Goal: Task Accomplishment & Management: Complete application form

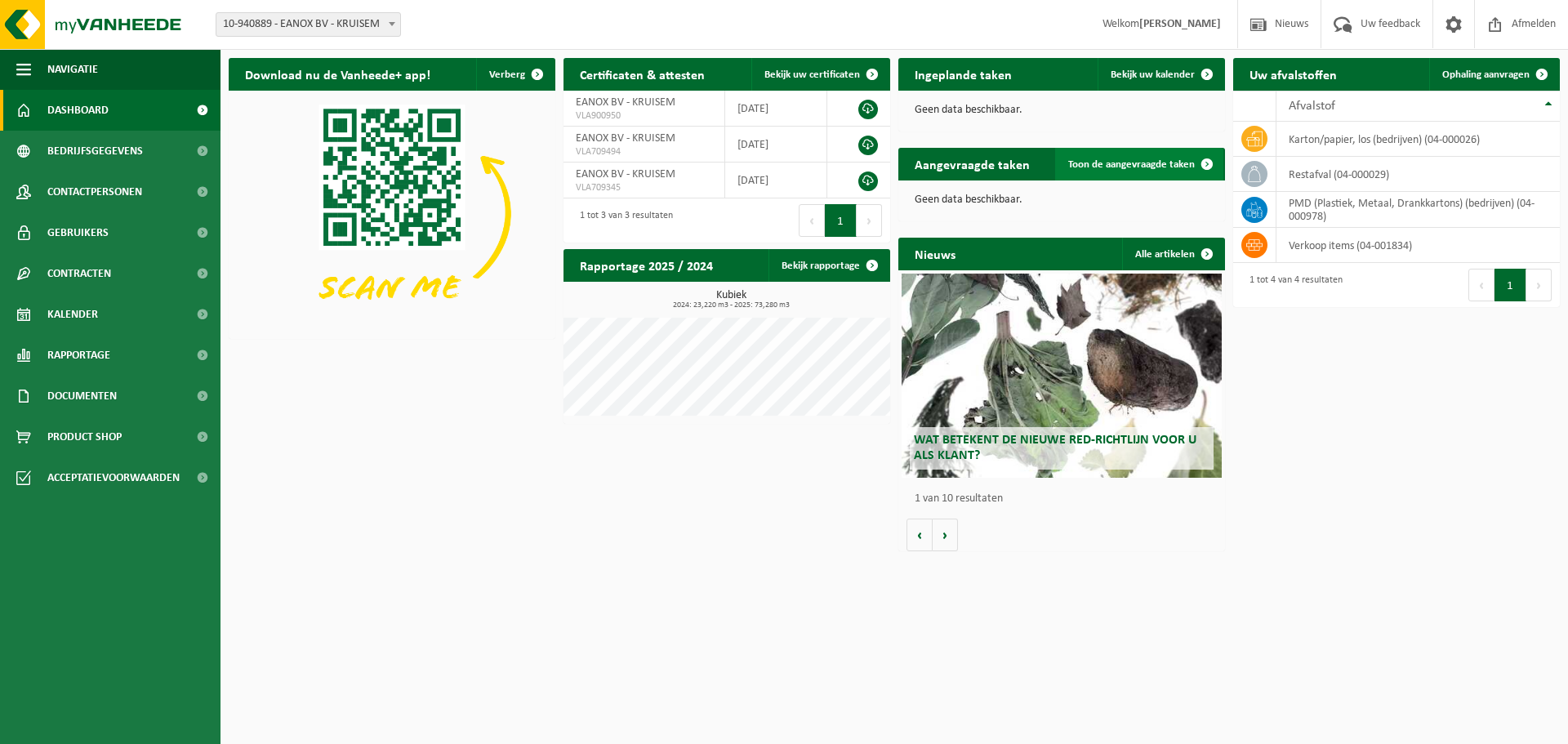
click at [1115, 163] on span "Toon de aangevraagde taken" at bounding box center [1131, 164] width 127 height 10
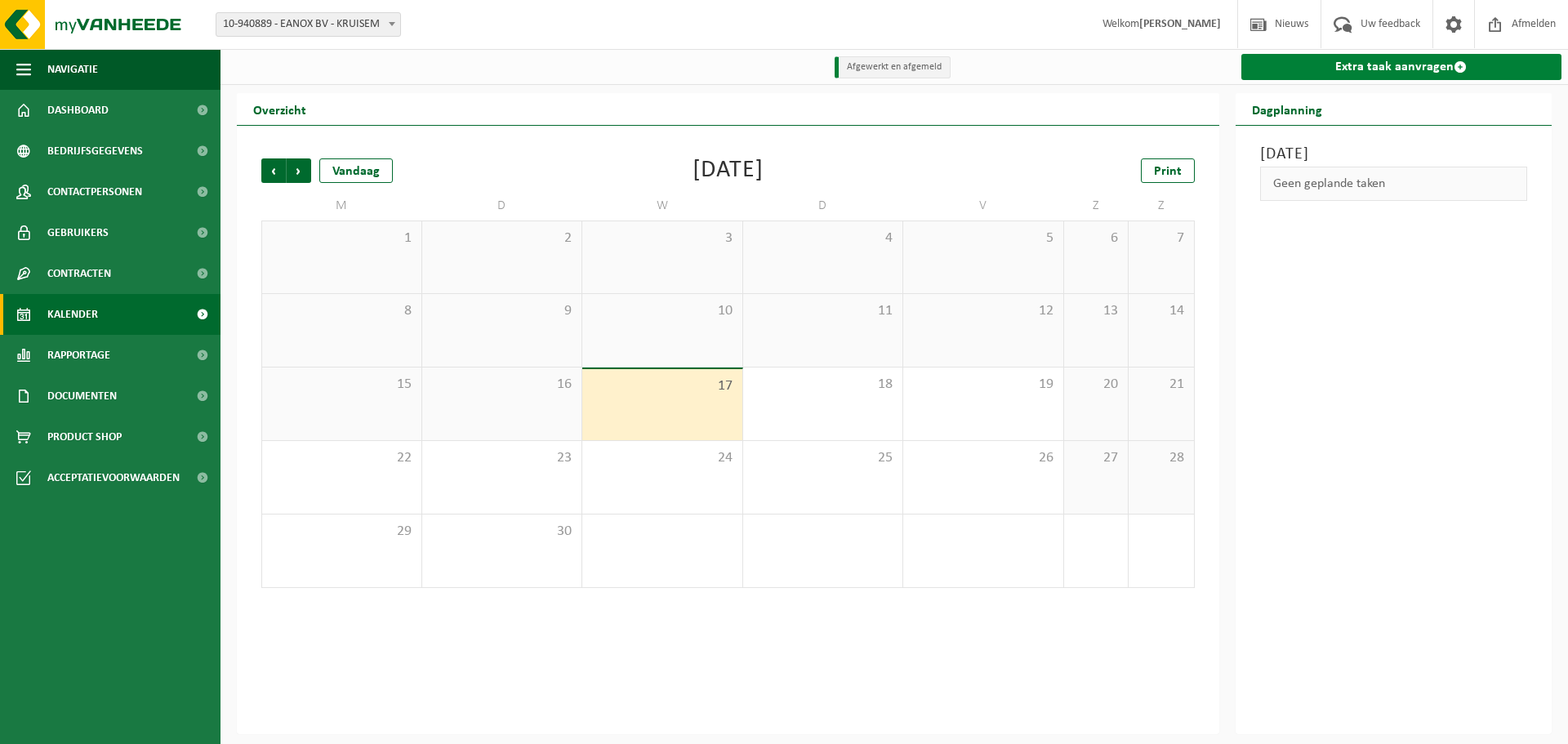
click at [1335, 80] on link "Extra taak aanvragen" at bounding box center [1401, 66] width 321 height 26
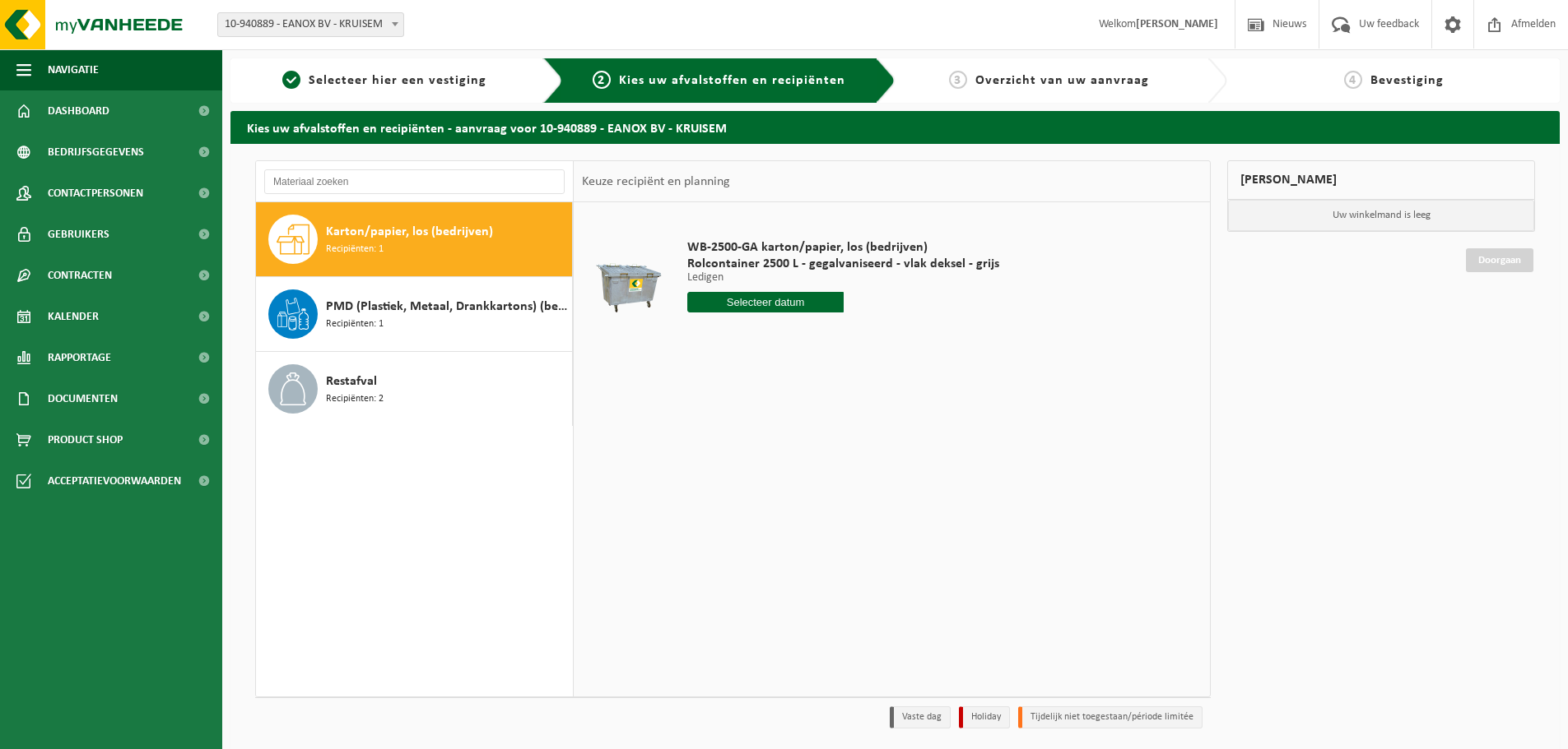
click at [749, 302] on input "text" at bounding box center [766, 302] width 156 height 21
click at [814, 448] on div "19" at bounding box center [819, 448] width 29 height 27
type input "Van 2025-09-19"
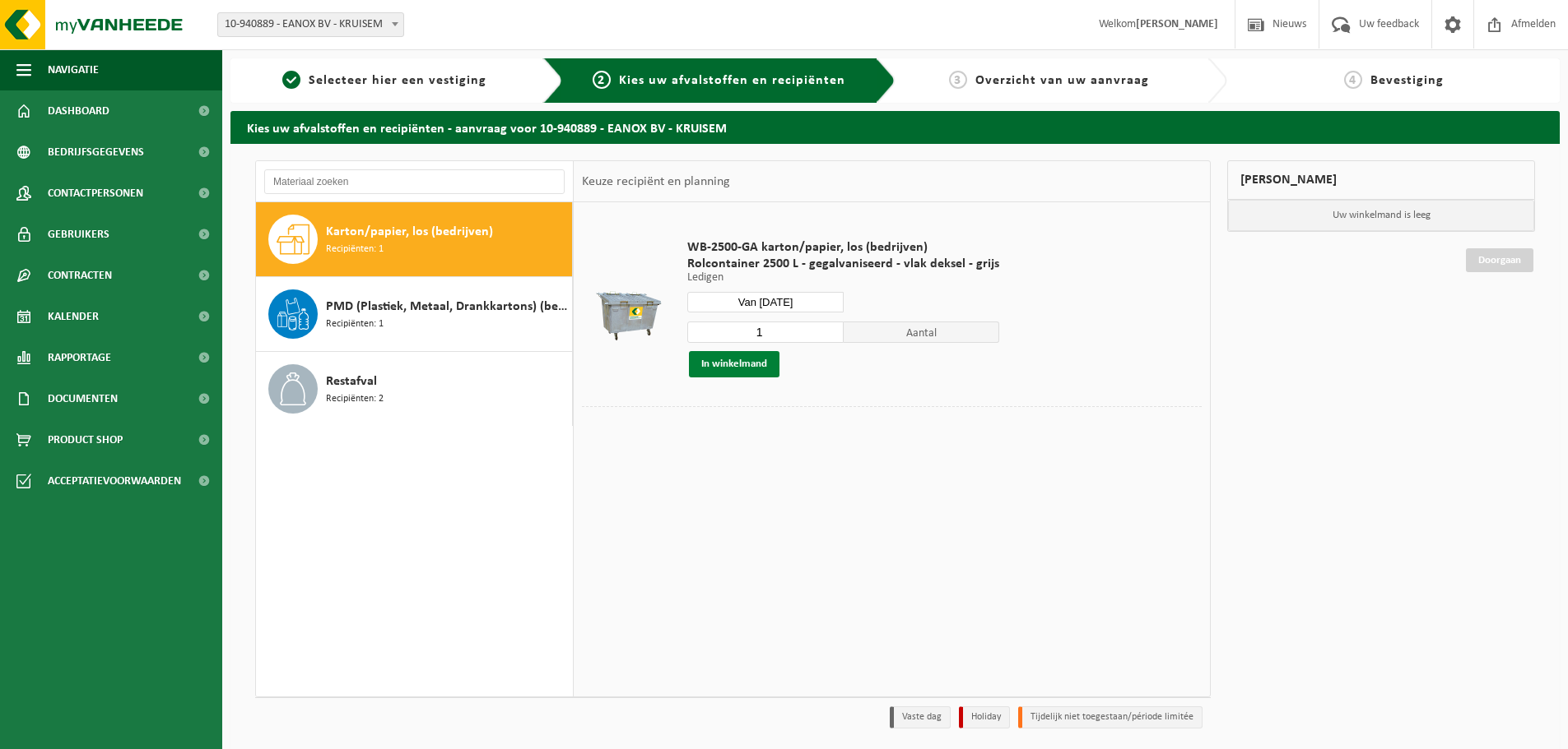
click at [741, 359] on button "In winkelmand" at bounding box center [734, 364] width 90 height 27
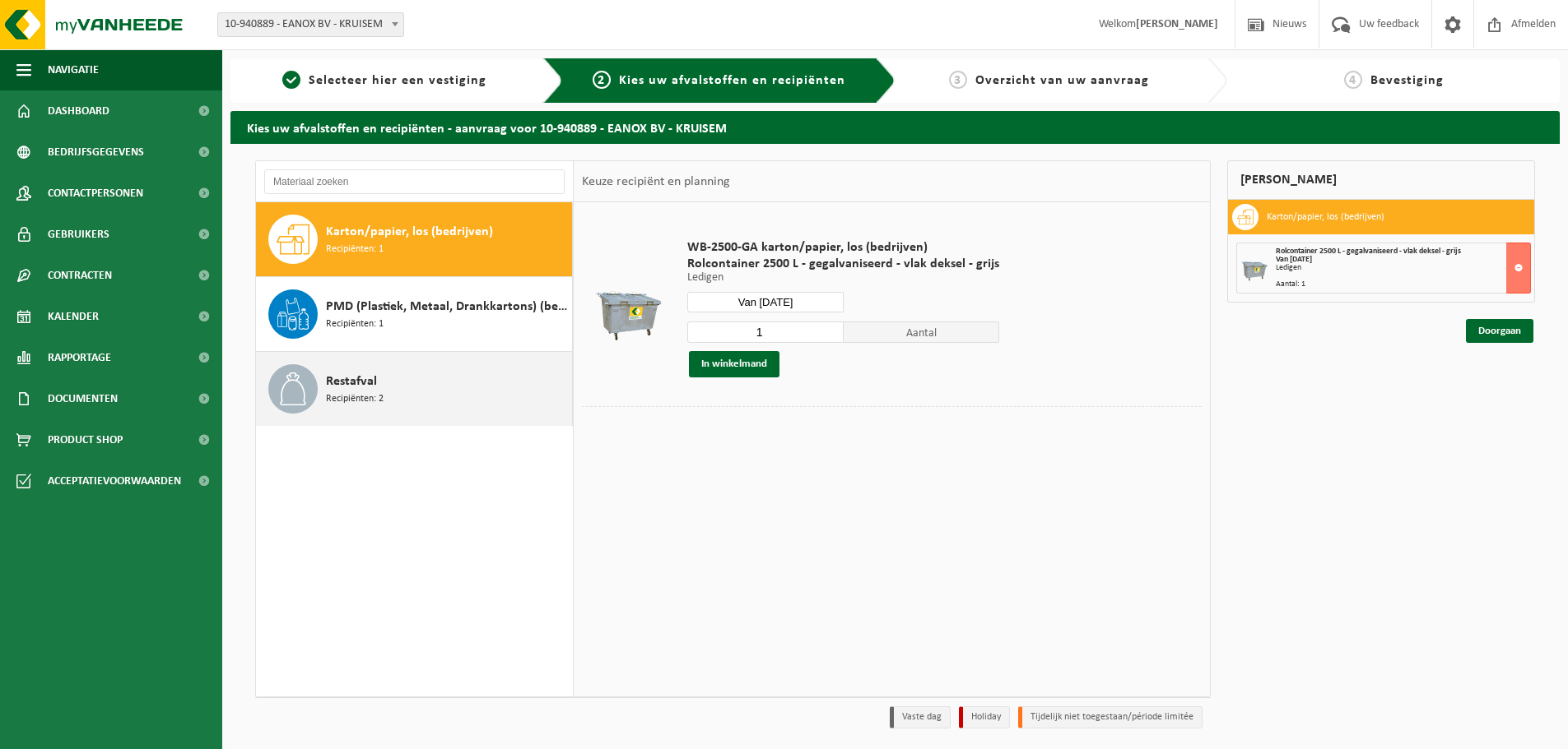
click at [407, 393] on div "Restafval Recipiënten: 2" at bounding box center [447, 390] width 242 height 50
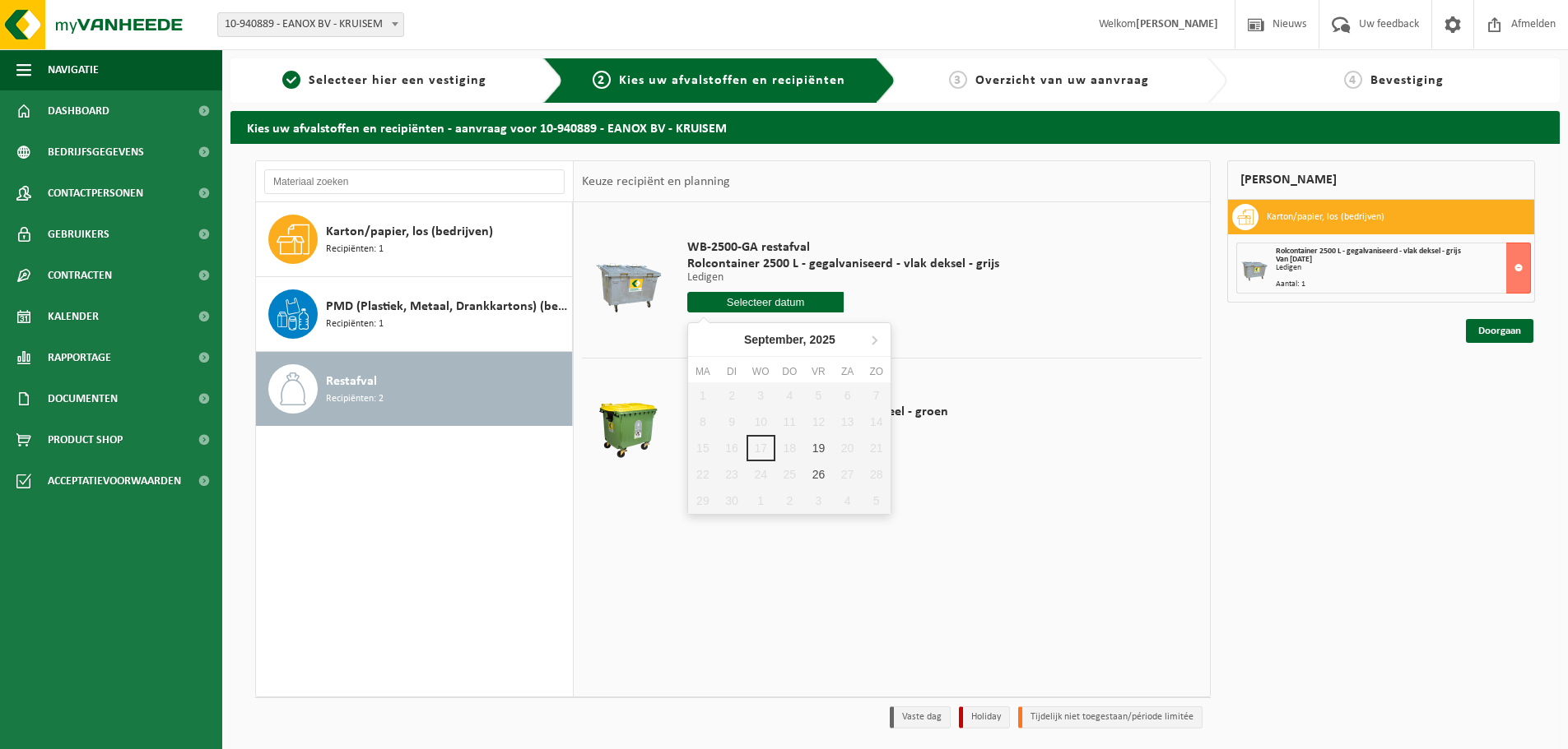
click at [784, 309] on input "text" at bounding box center [766, 302] width 156 height 21
click at [819, 444] on div "19" at bounding box center [819, 448] width 29 height 27
type input "Van 2025-09-19"
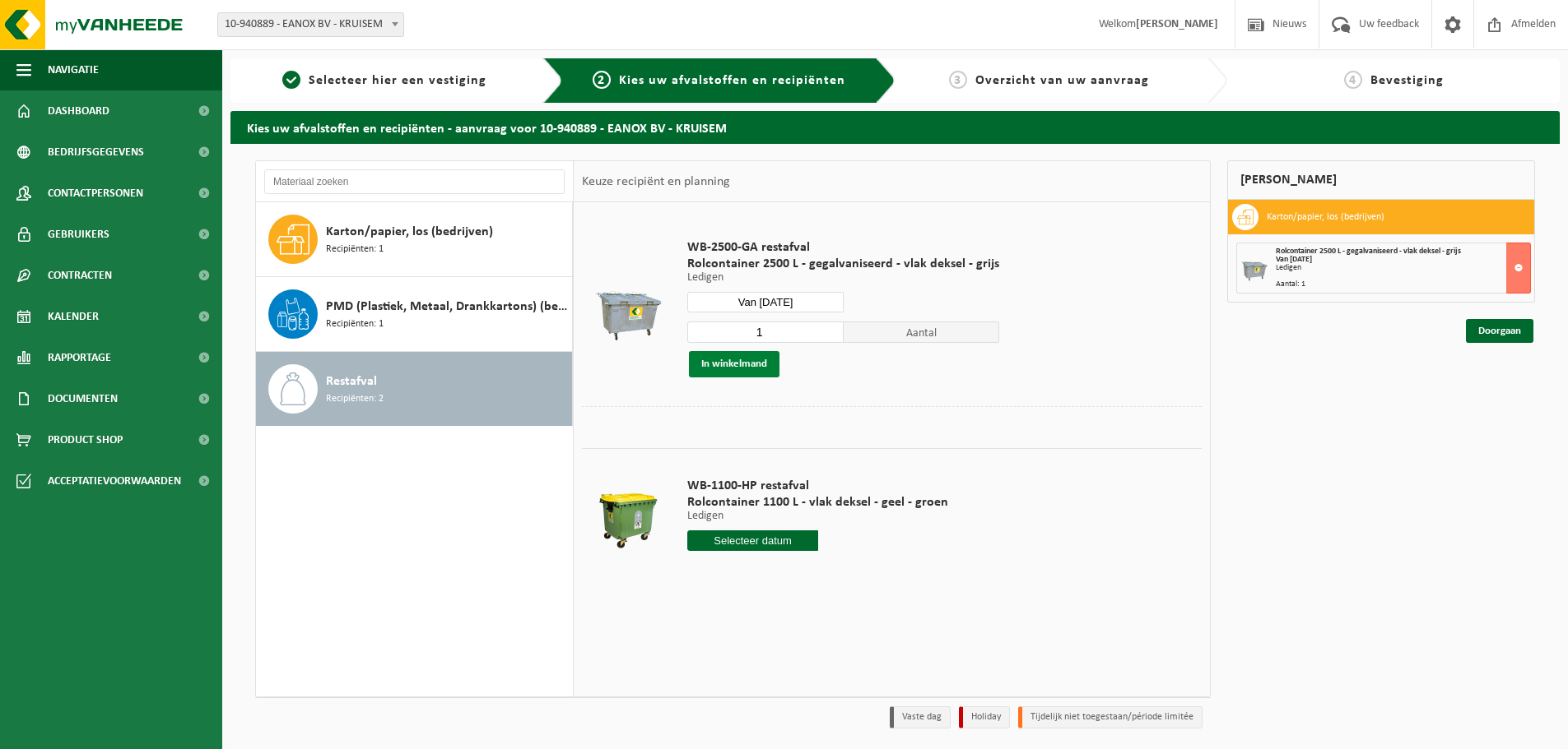
click at [763, 370] on button "In winkelmand" at bounding box center [734, 364] width 90 height 27
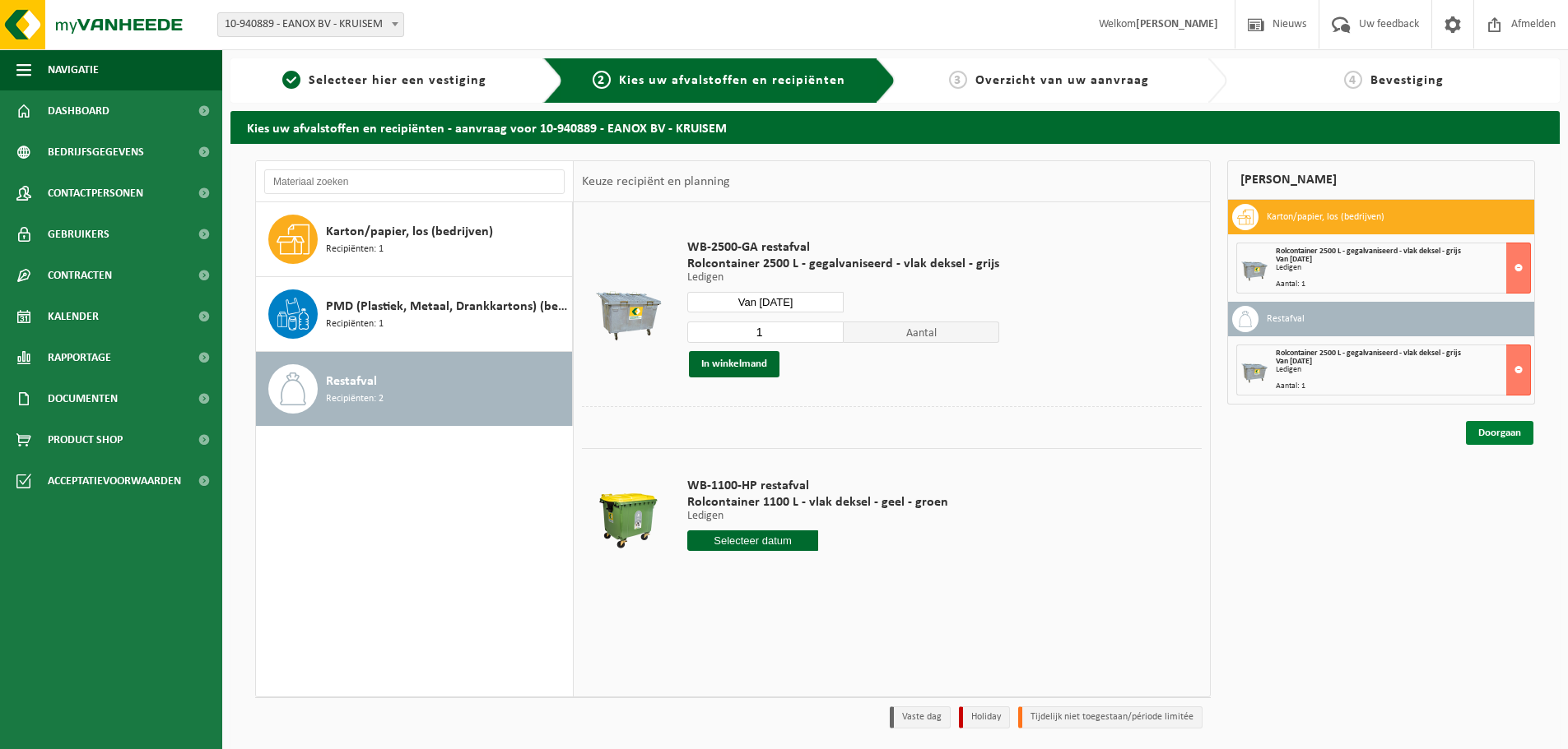
click at [1489, 436] on link "Doorgaan" at bounding box center [1499, 433] width 68 height 24
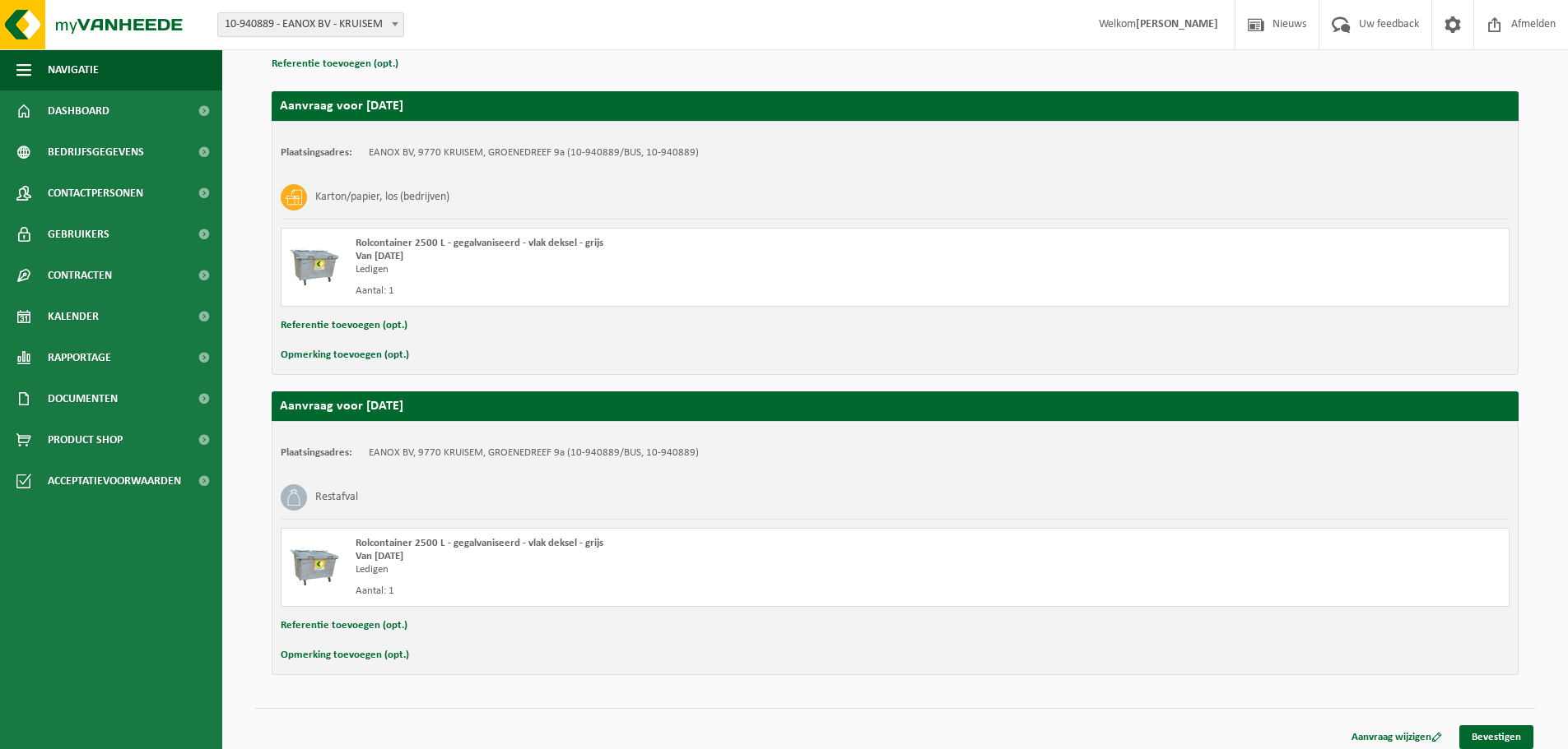
scroll to position [257, 0]
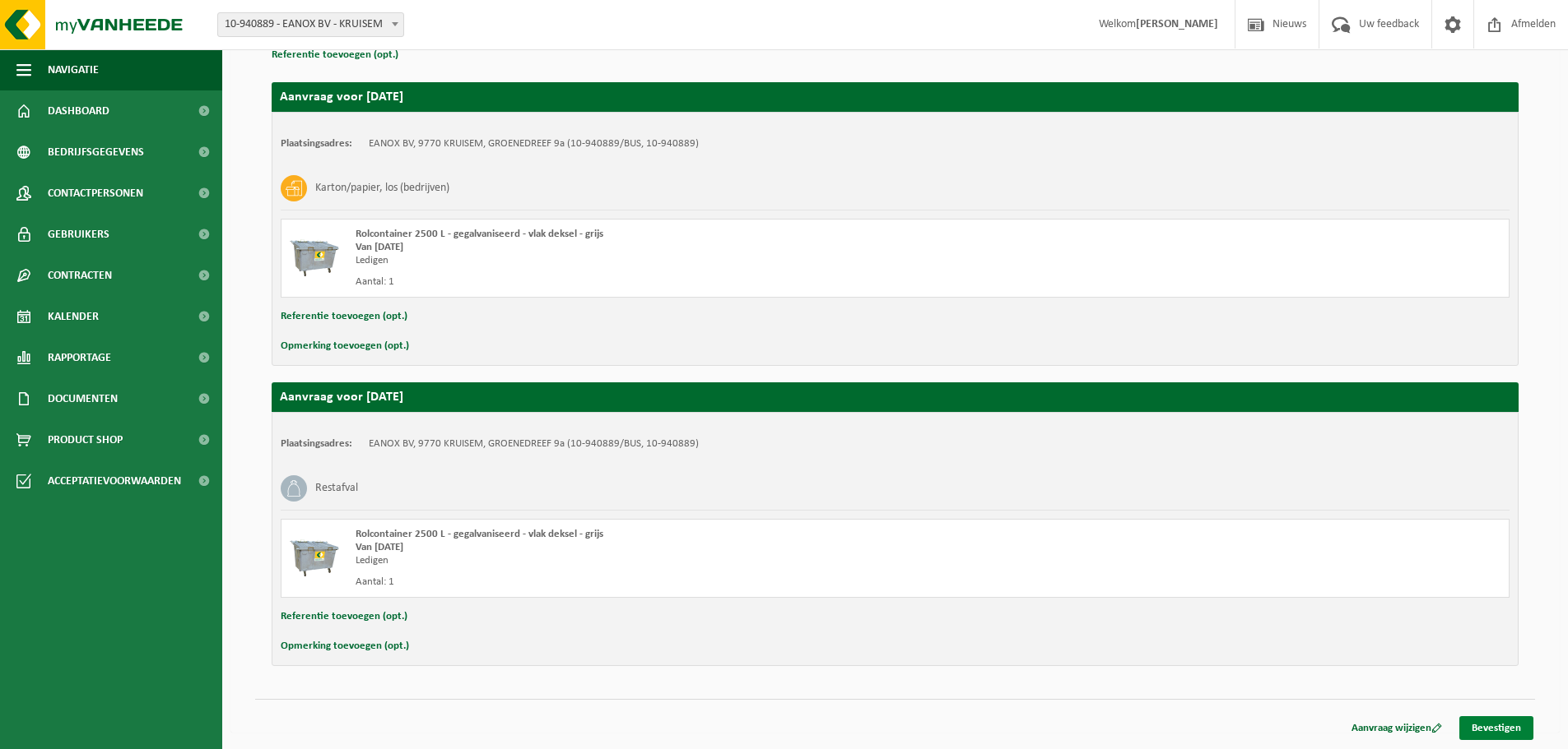
click at [1485, 724] on link "Bevestigen" at bounding box center [1496, 728] width 74 height 24
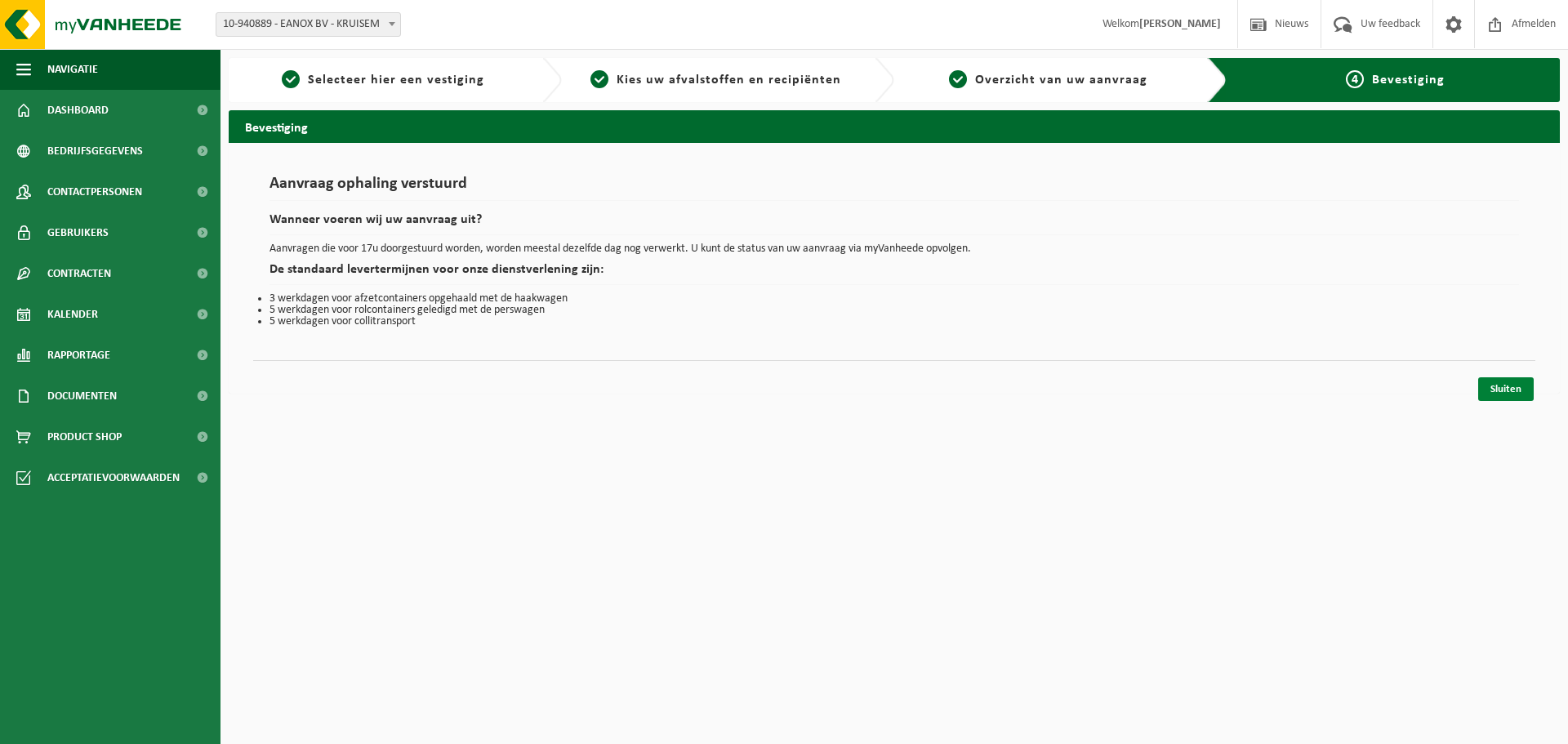
click at [1515, 387] on link "Sluiten" at bounding box center [1505, 389] width 55 height 24
